Goal: Information Seeking & Learning: Understand process/instructions

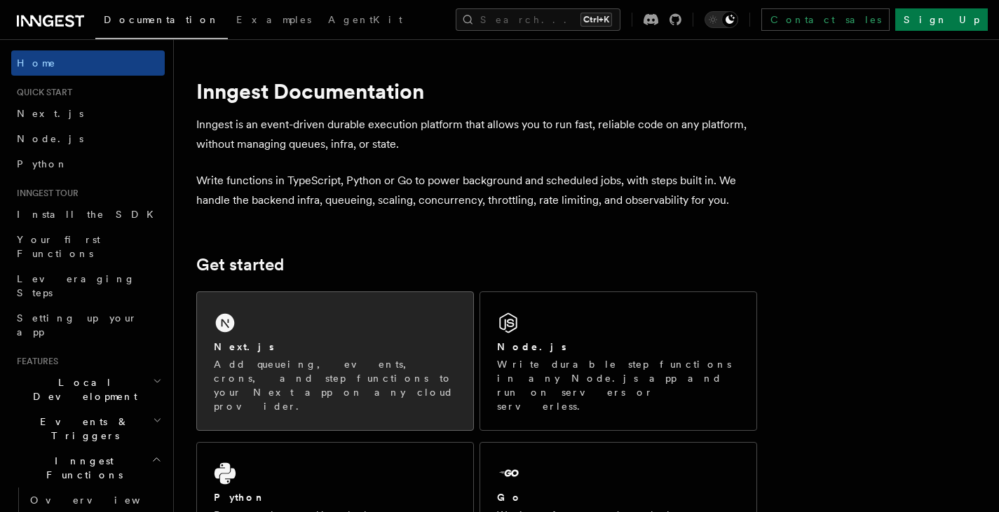
click at [281, 329] on div "Next.js Add queueing, events, crons, and step functions to your Next app on any…" at bounding box center [335, 361] width 276 height 138
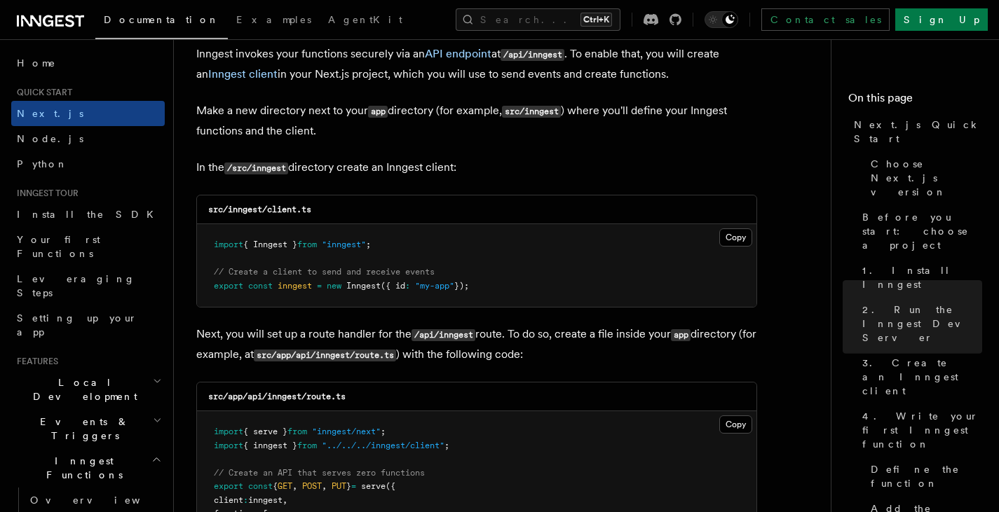
scroll to position [1682, 0]
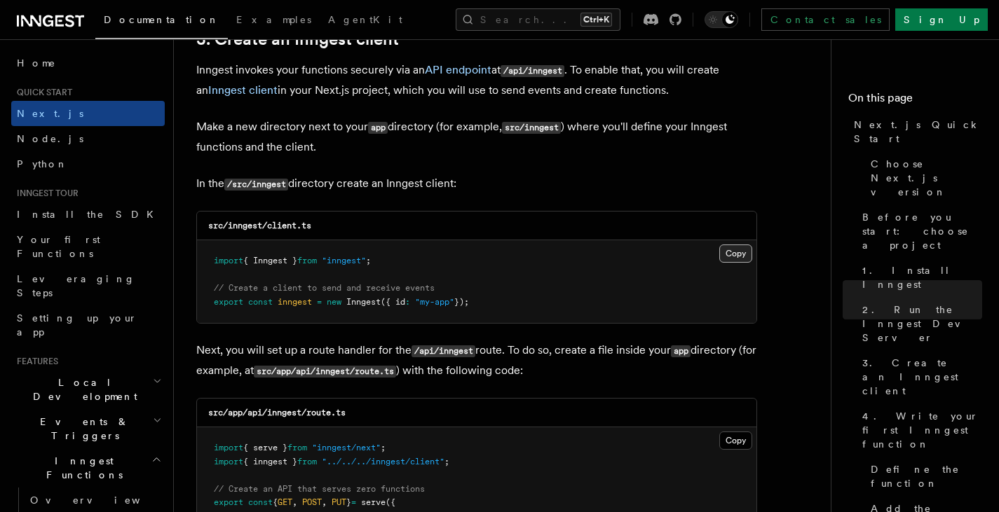
click at [735, 254] on button "Copy Copied" at bounding box center [735, 254] width 33 height 18
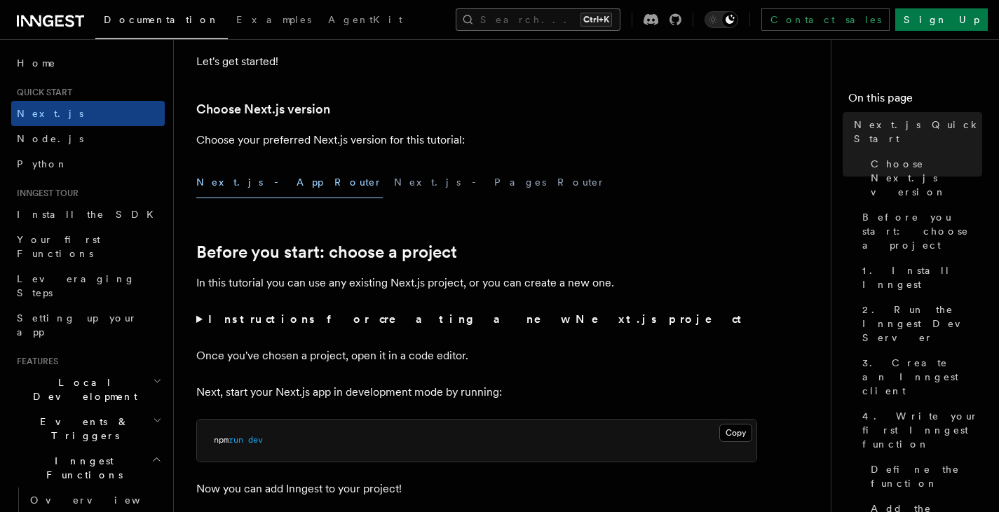
scroll to position [421, 0]
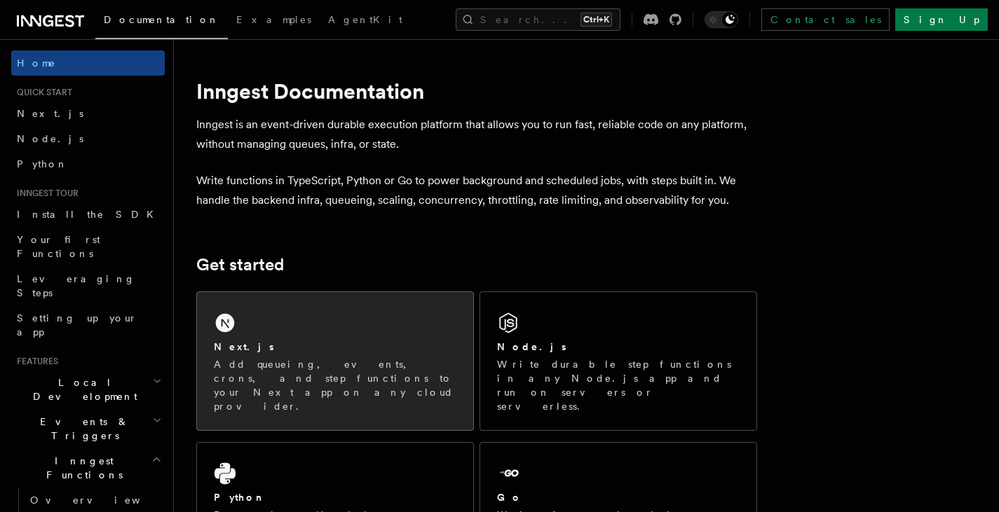
click at [376, 357] on p "Add queueing, events, crons, and step functions to your Next app on any cloud p…" at bounding box center [335, 385] width 243 height 56
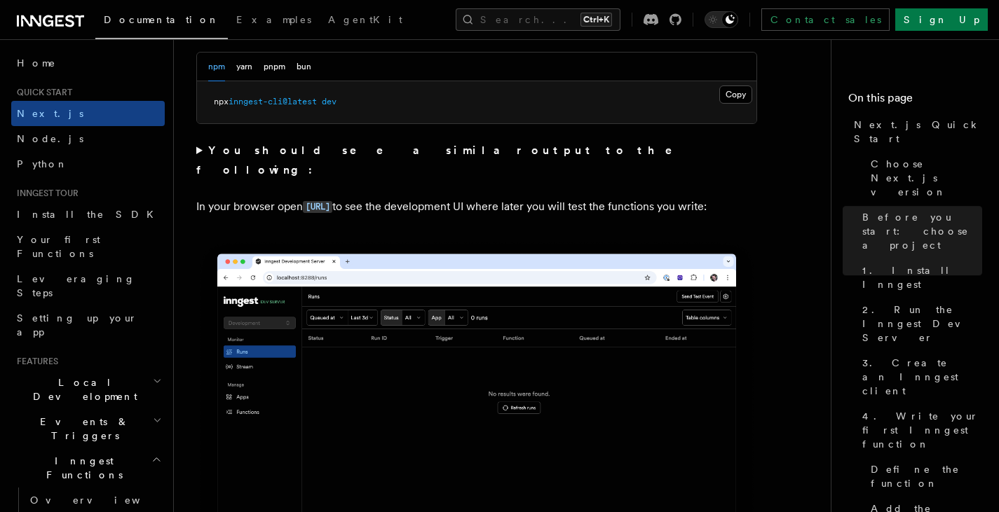
scroll to position [1262, 0]
